Goal: Transaction & Acquisition: Download file/media

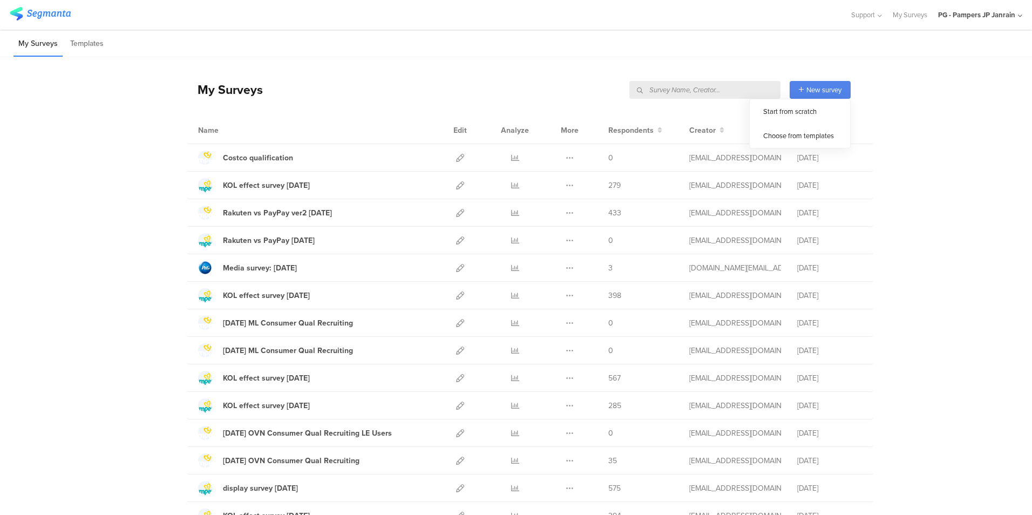
click at [731, 91] on input "text" at bounding box center [704, 90] width 151 height 18
type input "すく"
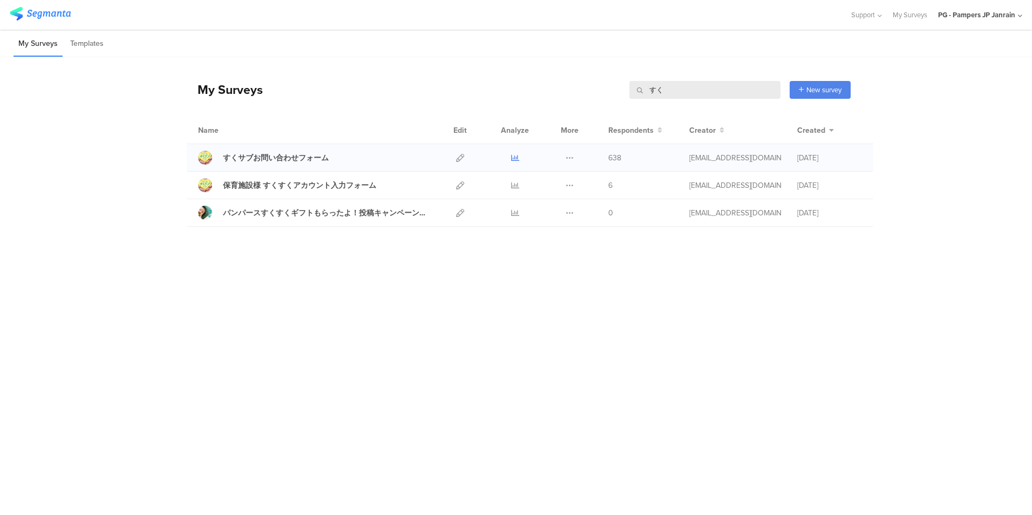
click at [518, 155] on icon at bounding box center [515, 158] width 8 height 8
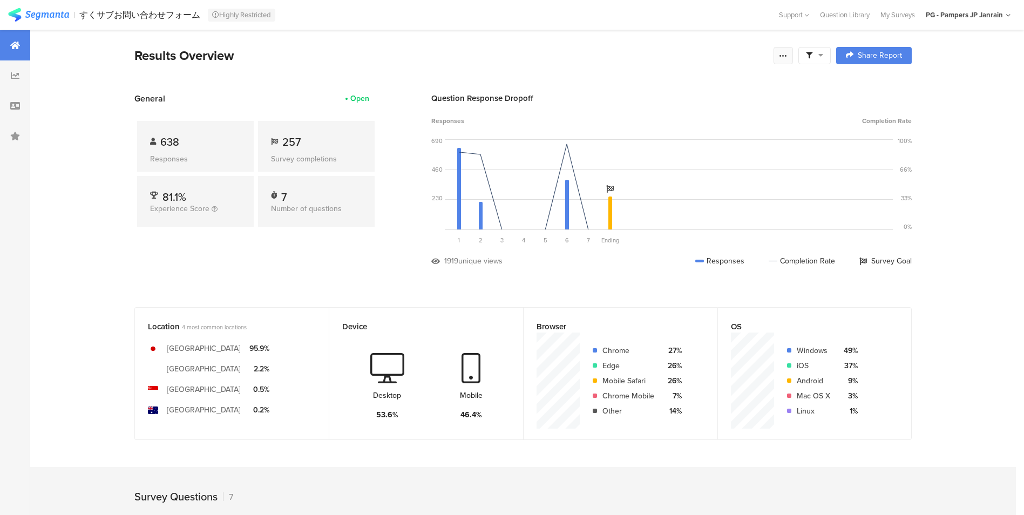
click at [778, 53] on div at bounding box center [782, 55] width 19 height 17
click at [695, 167] on div "Export Results" at bounding box center [710, 165] width 173 height 11
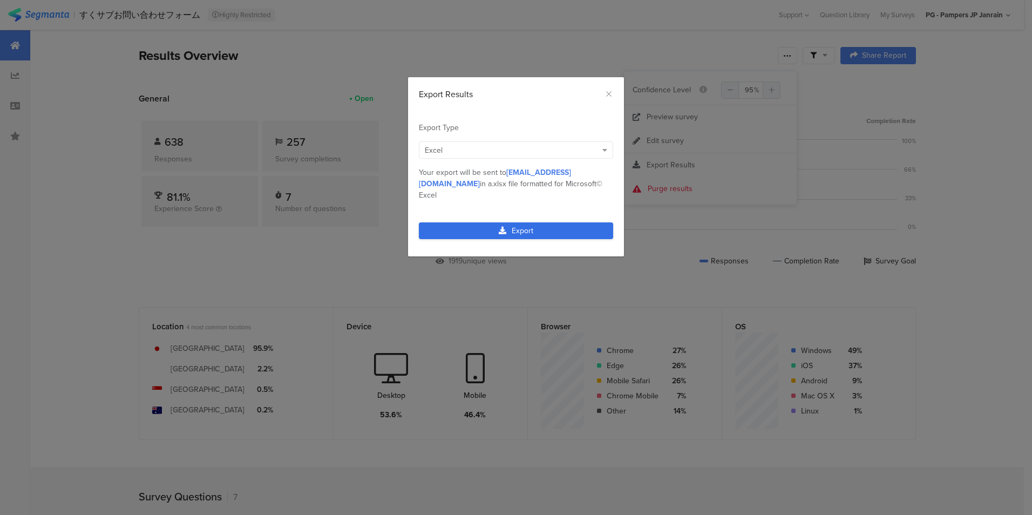
click at [522, 222] on link "Export" at bounding box center [516, 230] width 194 height 17
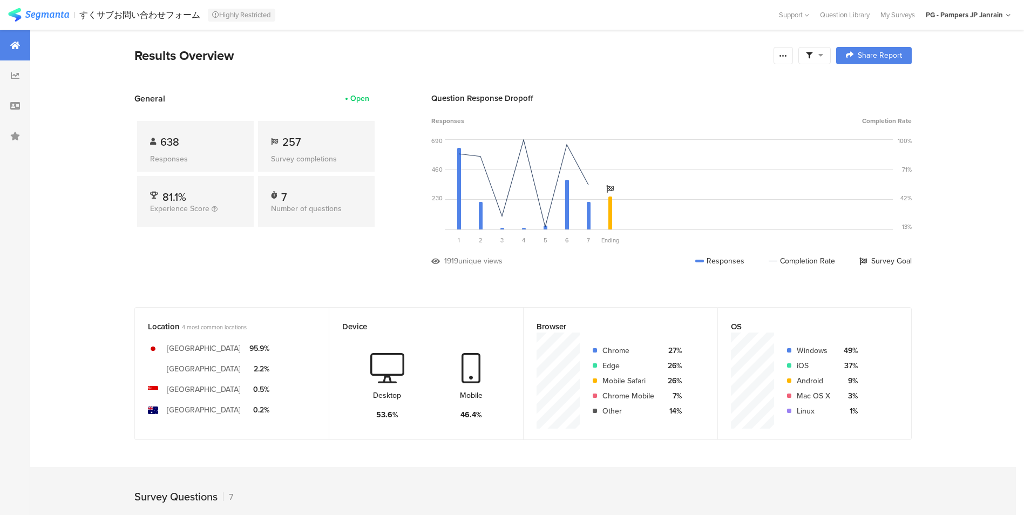
click at [831, 56] on div at bounding box center [814, 55] width 32 height 17
click at [729, 52] on div "Results Overview" at bounding box center [451, 55] width 634 height 19
click at [780, 55] on div at bounding box center [782, 55] width 19 height 17
click at [678, 54] on div "Results Overview" at bounding box center [451, 55] width 634 height 19
